Goal: Information Seeking & Learning: Learn about a topic

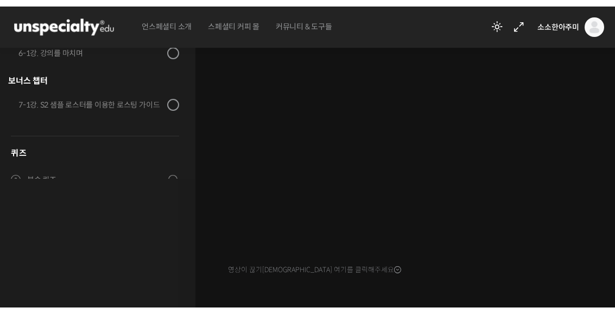
scroll to position [119, 0]
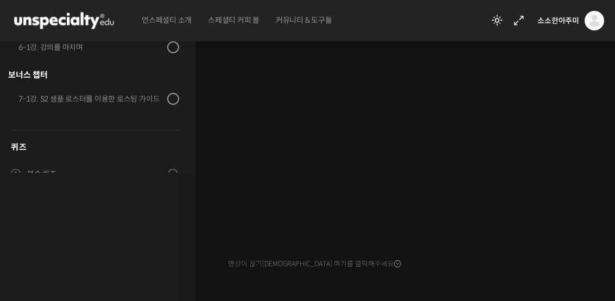
click at [464, 265] on div "영상이 끊기[DEMOGRAPHIC_DATA] 여기를 클릭해주세요" at bounding box center [408, 160] width 360 height 224
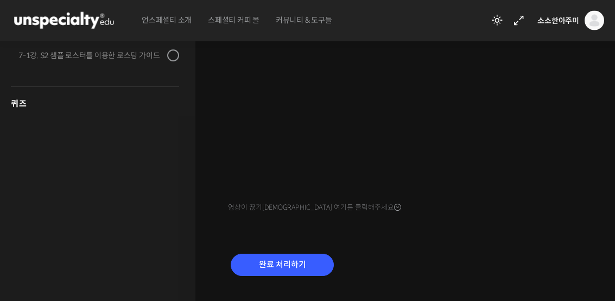
scroll to position [200, 0]
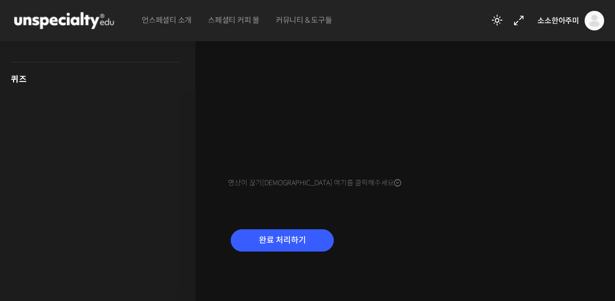
click at [279, 237] on input "완료 처리하기" at bounding box center [282, 240] width 103 height 22
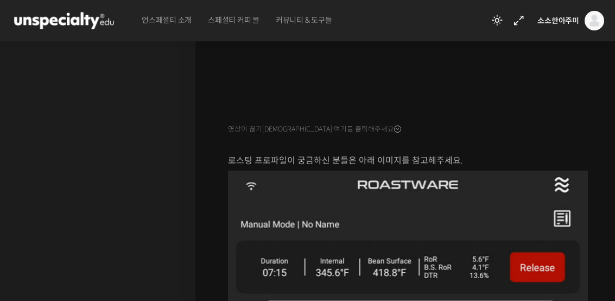
scroll to position [275, 0]
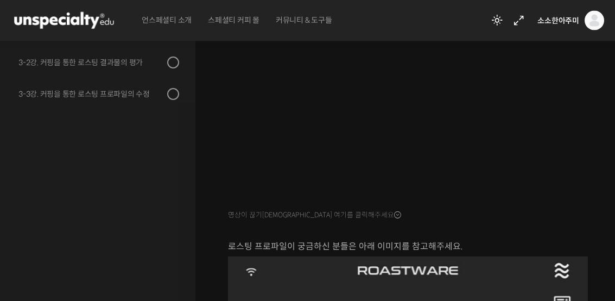
scroll to position [190, 0]
click at [394, 244] on p "로스팅 프로파일이 궁금하신 분들은 아래 이미지를 참고해주세요." at bounding box center [408, 246] width 360 height 15
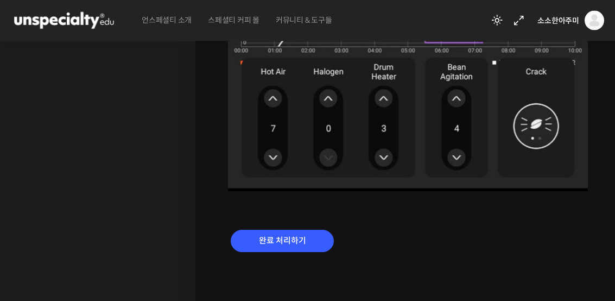
scroll to position [808, 0]
click at [303, 242] on input "완료 처리하기" at bounding box center [282, 241] width 103 height 22
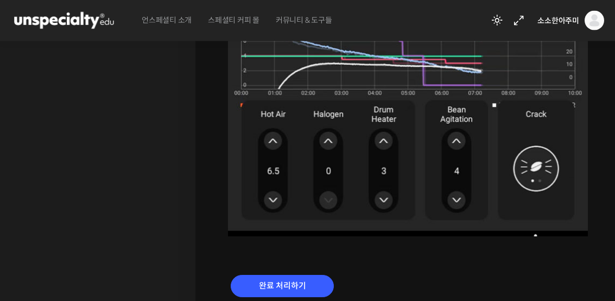
scroll to position [808, 0]
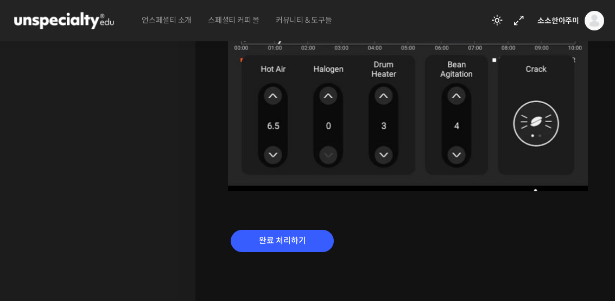
click at [269, 249] on input "완료 처리하기" at bounding box center [282, 241] width 103 height 22
click at [243, 246] on input "완료 처리하기" at bounding box center [282, 241] width 103 height 22
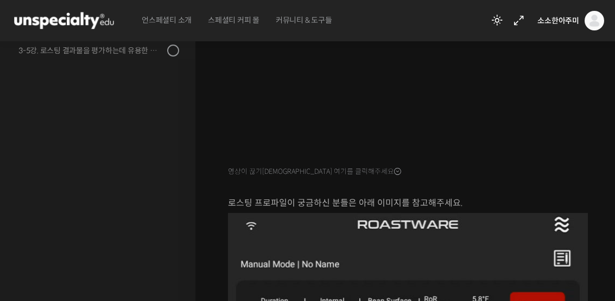
scroll to position [234, 0]
